Goal: Obtain resource: Obtain resource

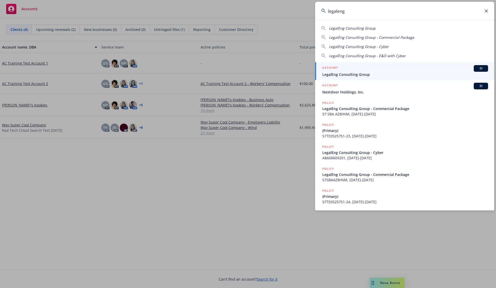
type input "legaleng"
click at [334, 69] on h5 "ACCOUNT" at bounding box center [330, 68] width 16 height 6
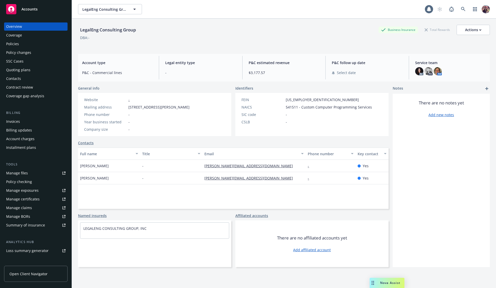
click at [27, 42] on div "Policies" at bounding box center [35, 44] width 59 height 8
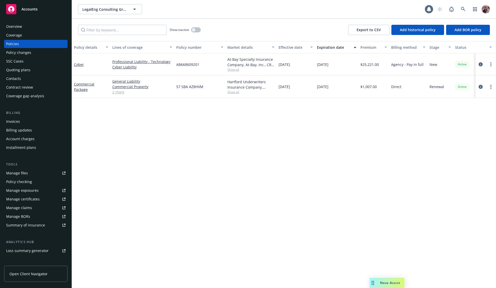
click at [224, 12] on div "LegalEng Consulting Group LegalEng Consulting Group" at bounding box center [251, 9] width 347 height 10
click at [480, 64] on icon "circleInformation" at bounding box center [480, 64] width 4 height 4
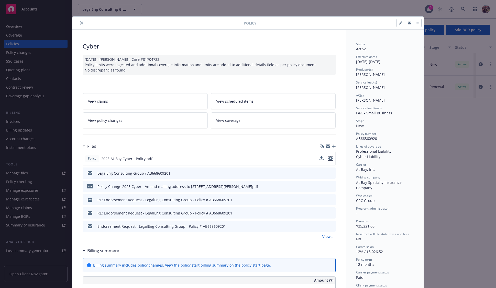
click at [329, 157] on icon "preview file" at bounding box center [330, 159] width 5 height 4
click at [336, 12] on div "Policy Cyber [DATE] - [PERSON_NAME] - Case #01704722: Policy limits were ingest…" at bounding box center [248, 144] width 496 height 288
click at [75, 21] on div at bounding box center [158, 23] width 169 height 6
click at [79, 22] on button "close" at bounding box center [82, 23] width 6 height 6
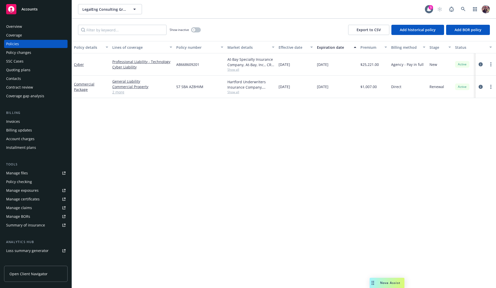
click at [158, 20] on div "Show inactive Export to CSV Add historical policy Add BOR policy" at bounding box center [284, 30] width 424 height 23
click at [209, 240] on div "Policy details Lines of coverage Policy number Market details Effective date Ex…" at bounding box center [284, 164] width 424 height 247
click at [246, 214] on div "Policy details Lines of coverage Policy number Market details Effective date Ex…" at bounding box center [284, 164] width 424 height 247
drag, startPoint x: 194, startPoint y: 150, endPoint x: 147, endPoint y: 156, distance: 47.9
click at [194, 150] on div "Policy details Lines of coverage Policy number Market details Effective date Ex…" at bounding box center [284, 164] width 424 height 247
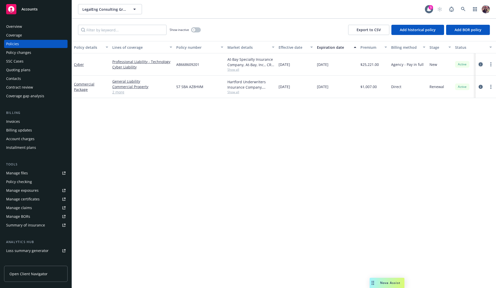
click at [479, 66] on icon "circleInformation" at bounding box center [480, 64] width 4 height 4
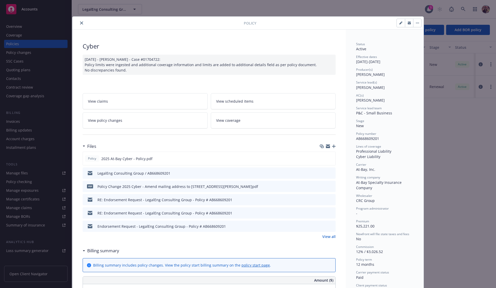
click at [333, 236] on link "View all" at bounding box center [328, 236] width 13 height 5
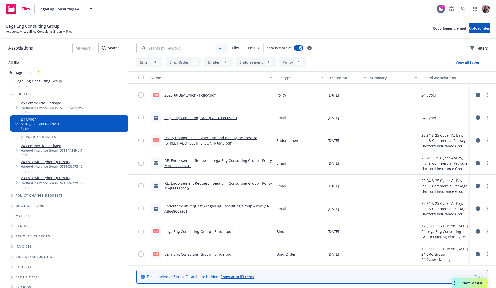
click at [207, 229] on link "LegalEng Consulting Group - Binder.pdf" at bounding box center [198, 231] width 68 height 5
click at [202, 92] on div "pdf 2025 At-Bay Cyber - Policy.pdf" at bounding box center [183, 95] width 65 height 11
click at [201, 93] on link "2025 At-Bay Cyber - Policy.pdf" at bounding box center [189, 95] width 51 height 5
